Goal: Find specific page/section: Find specific page/section

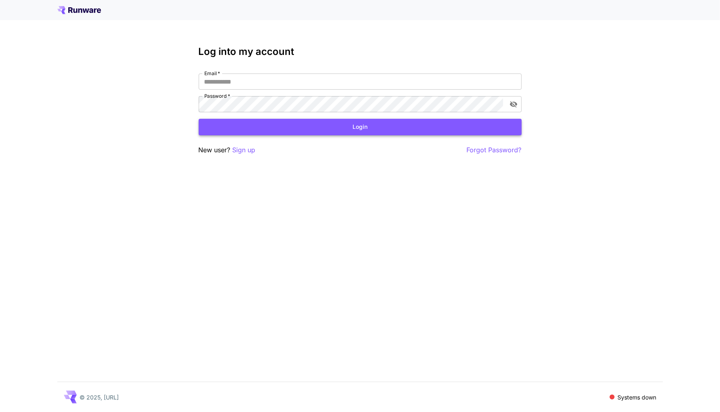
type input "**********"
click at [316, 126] on button "Login" at bounding box center [360, 127] width 323 height 17
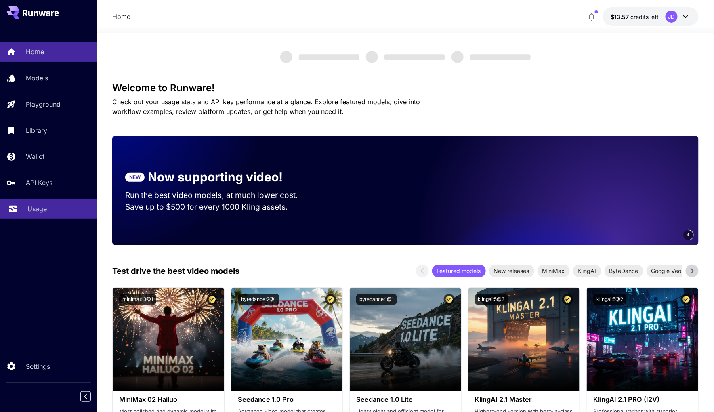
click at [46, 208] on p "Usage" at bounding box center [36, 209] width 19 height 10
